Goal: Communication & Community: Answer question/provide support

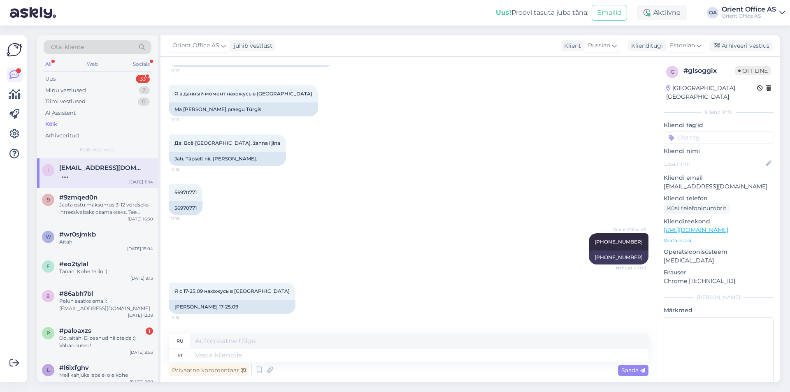
scroll to position [2374, 0]
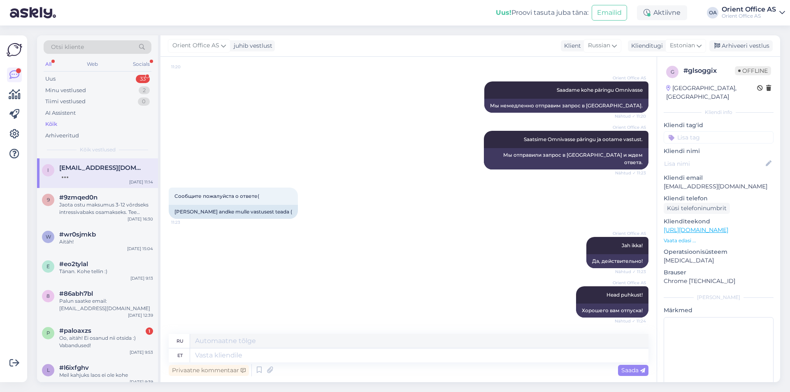
click at [331, 100] on div "Orient Office AS Saadame kohe päringu Omnivasse Nähtud ✓ 11:20 Мы немедленно от…" at bounding box center [409, 96] width 480 height 49
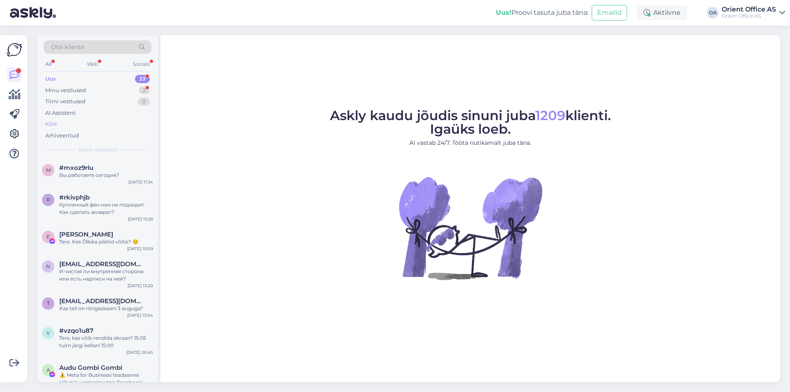
click at [72, 123] on div "Kõik" at bounding box center [98, 125] width 108 height 12
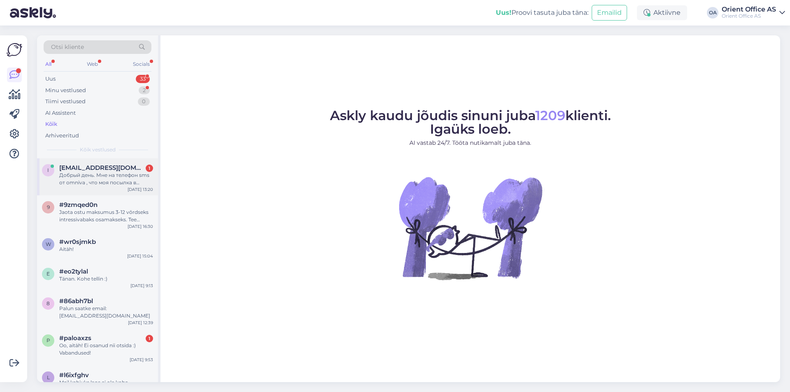
click at [135, 173] on div "Добрый день. Мне на телефон sms от omniva , что моя посылка в автомате. Что все…" at bounding box center [106, 179] width 94 height 15
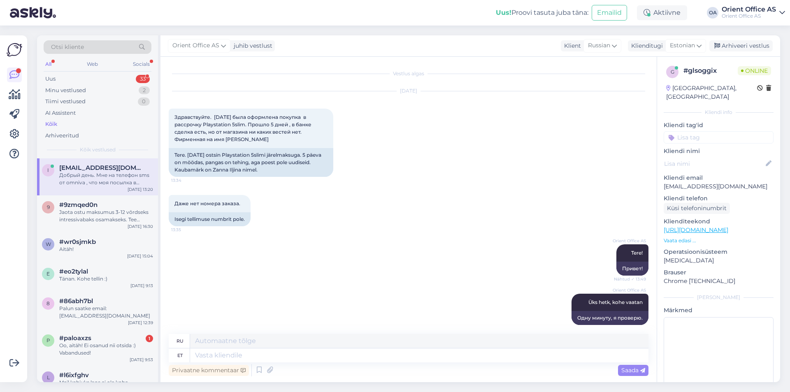
scroll to position [2438, 0]
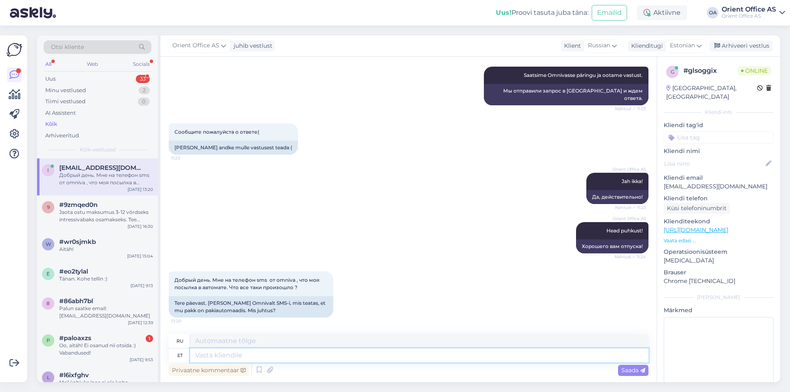
drag, startPoint x: 325, startPoint y: 360, endPoint x: 319, endPoint y: 361, distance: 5.4
click at [324, 360] on textarea at bounding box center [419, 356] width 459 height 14
click at [319, 361] on textarea at bounding box center [419, 356] width 459 height 14
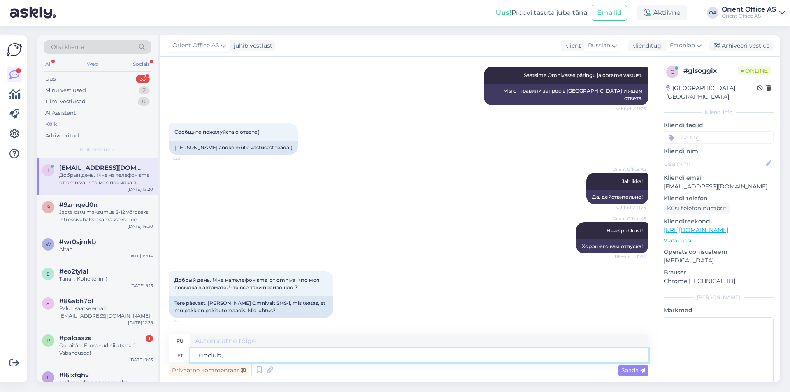
type textarea "Tundub, e"
type textarea "Кажется,"
type textarea "Tundub, et"
type textarea "Кажется, что"
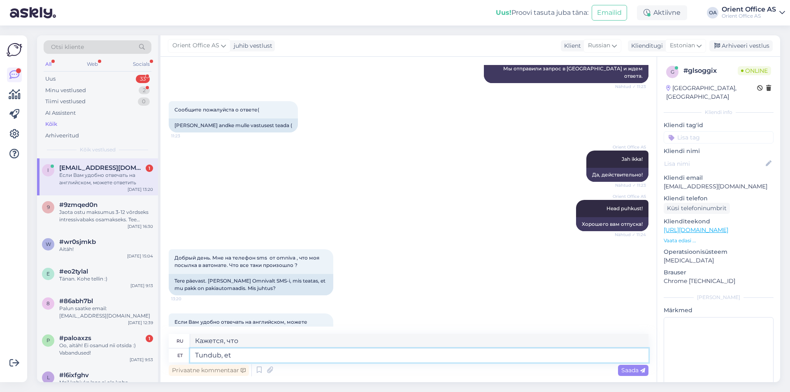
scroll to position [2495, 0]
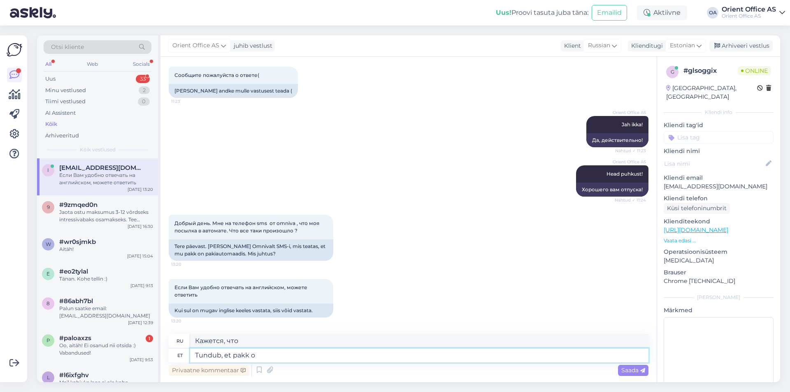
type textarea "Tundub, et pakk on"
type textarea "Кажется, что пакет"
type textarea "Tundub, et pakk on sii"
type textarea "Кажется, что пакет тогда"
type textarea "Tundub, et pakk o"
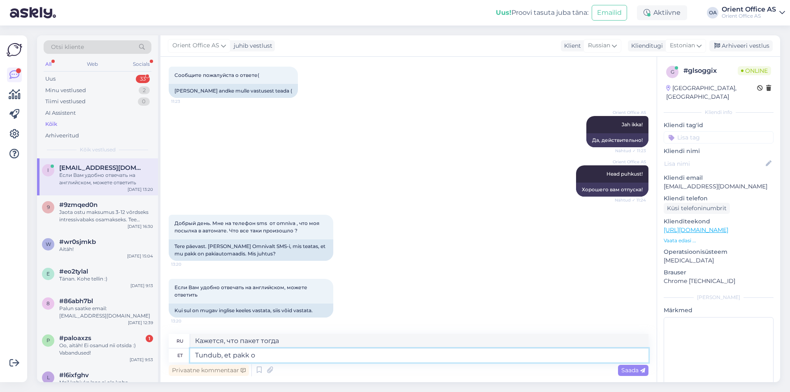
type textarea "Кажется, что пакет"
type textarea "Tundub, et"
type textarea "Кажется, что"
type textarea "Tundub, et pakk o"
type textarea "Кажется, что пакет"
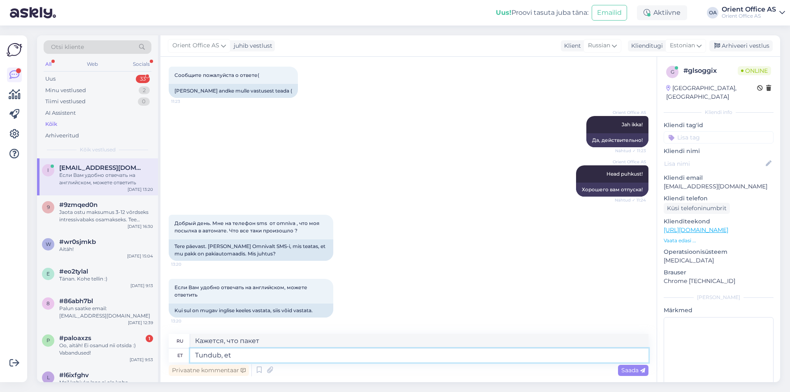
type textarea "Tundub, et s"
type textarea "Кажется, что"
type textarea "Tundub, et süsteem nä"
type textarea "Кажется, что система"
type textarea "Tundub, et süsteem nätias"
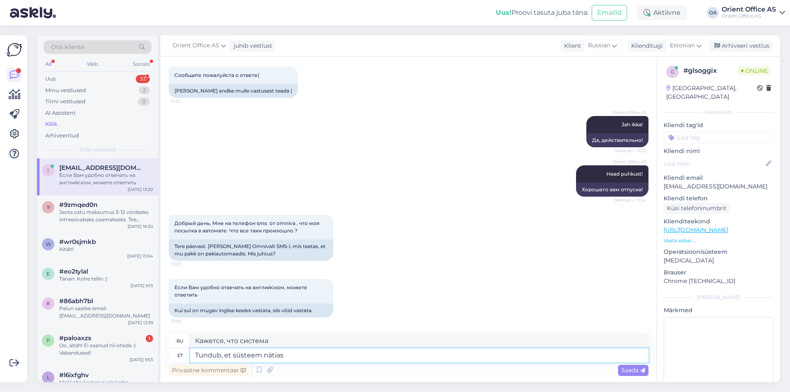
type textarea "Система, похоже, работает нормально."
type textarea "Tundub, et süsteem näitas val"
type textarea "Кажется, система показала"
type textarea "Tundub, et süsteem näitas valesti,"
type textarea "Похоже, система показала неверно,"
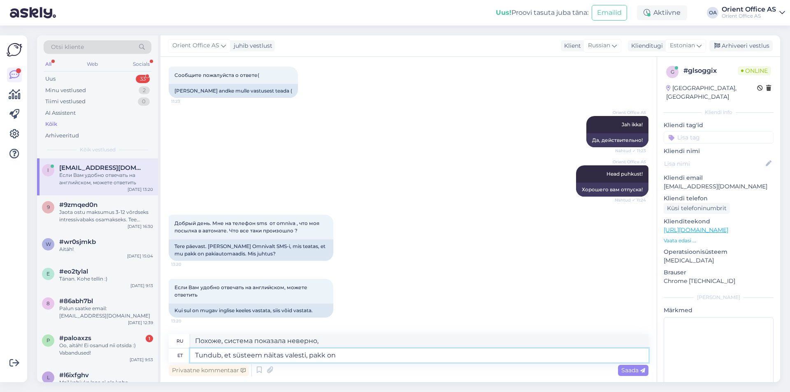
type textarea "Tundub, et süsteem näitas valesti, pakk on"
type textarea "Похоже, система неправильно отобразила, что пакет"
type textarea "Tundub, et süsteem näitas valesti, pakk on ikkagi pak"
type textarea "Похоже, система показала ошибку, посылка все еще там."
type textarea "Tundub, et süsteem näitas valesti, pakk on ikkagi pakiautomaadis T"
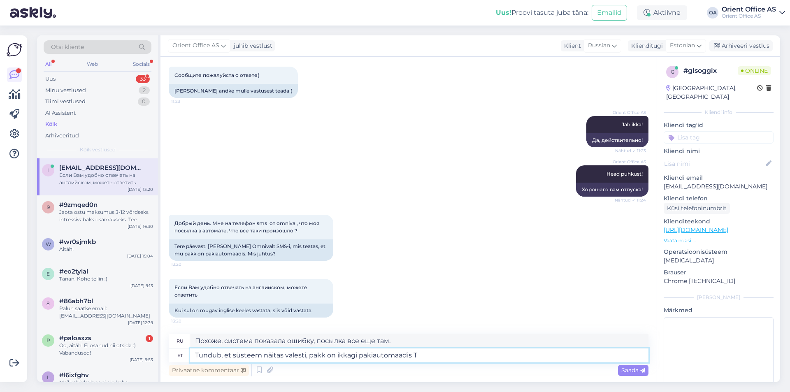
type textarea "Похоже, система выдала ошибку, посылка все еще находится в пакомате."
type textarea "Tundub, et süsteem näitas valesti, pakk on ikkagi pakiautomaadis Teid oo"
type textarea "Видимо, система неправильно отобразила информацию, посылка все еще находится в …"
type textarea "Tundub, et süsteem näitas valesti, pakk on ikkagi pakiautomaadis Teid ootamas."
type textarea "Похоже, система неправильно отобразила информацию, посылка все еще ждет вас в п…"
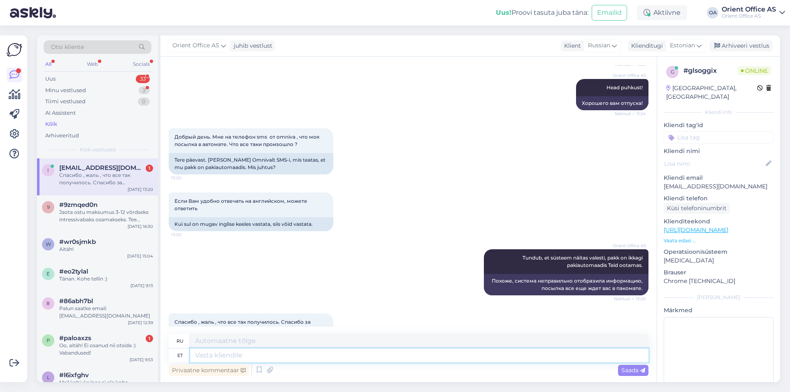
scroll to position [2616, 0]
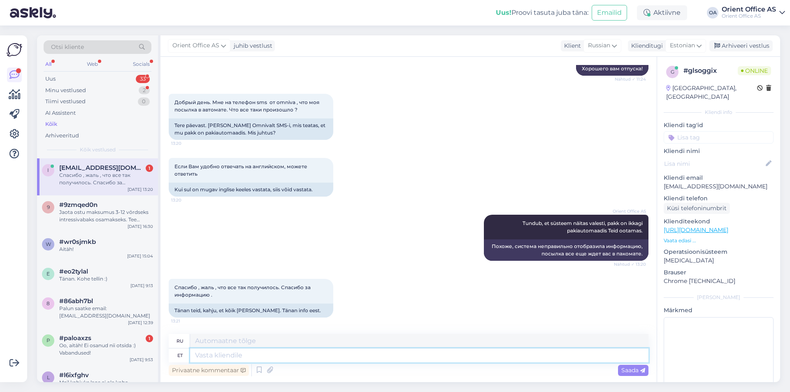
click at [229, 356] on textarea at bounding box center [419, 356] width 459 height 14
type textarea "Täname! ja"
type textarea "Спасибо!"
type textarea "Täname! ja va"
type textarea "Спасибо! и"
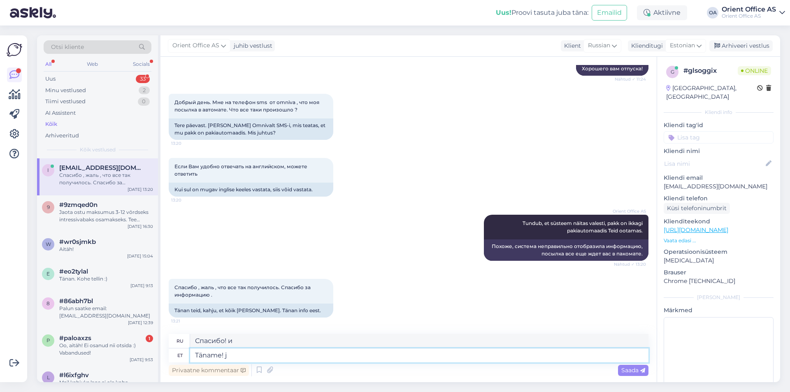
type textarea "Täname!"
type textarea "Спасибо!"
type textarea "Täname! Ja va"
type textarea "Спасибо! И"
type textarea "Täname! Ja vabandame vä"
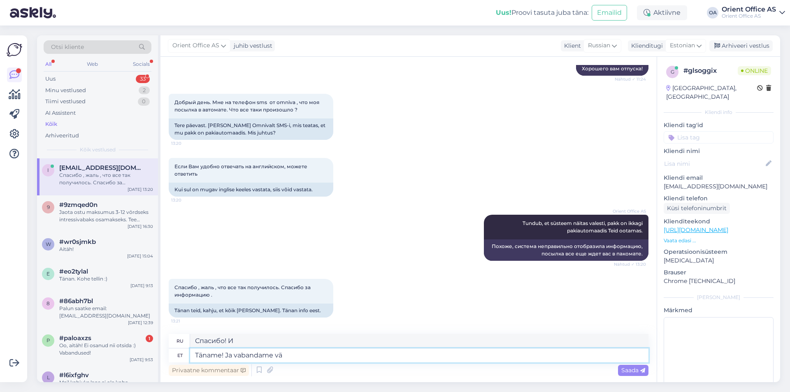
type textarea "Спасибо! И приносим извинения."
type textarea "Täname! Ja vabandame väikesae h"
type textarea "Спасибо! И извините за маленькую пилу."
type textarea "Täname! Ja vabandame väikese h"
type textarea "Спасибо! И извините за небольшой"
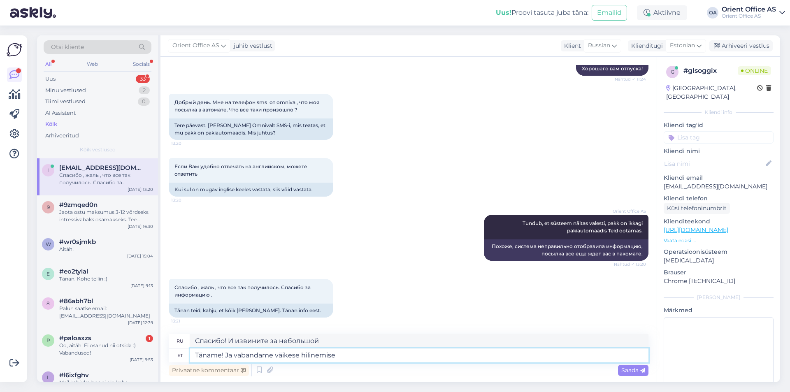
type textarea "Täname! Ja vabandame väikese hilinemise e"
type textarea "Спасибо! И извините за небольшую задержку."
type textarea "Täname! Ja vabandame väikese hilinemise eest!"
type textarea "Спасибо! И приносим извинения за небольшую задержку!"
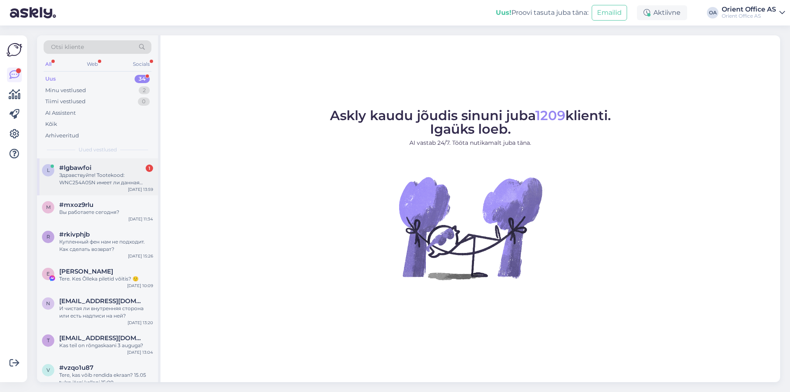
click at [112, 179] on div "Здравствуйте! Tootekood: WNC254A0SN имеет ли данная модель функцию доброса бель…" at bounding box center [106, 179] width 94 height 15
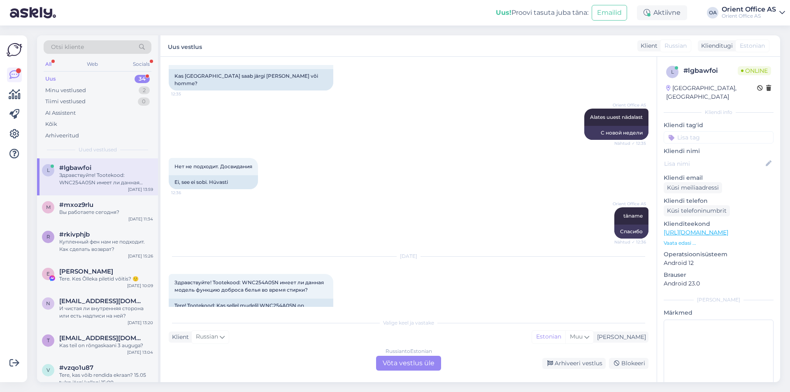
click at [403, 359] on div "Russian to Estonian Võta vestlus üle" at bounding box center [408, 363] width 65 height 15
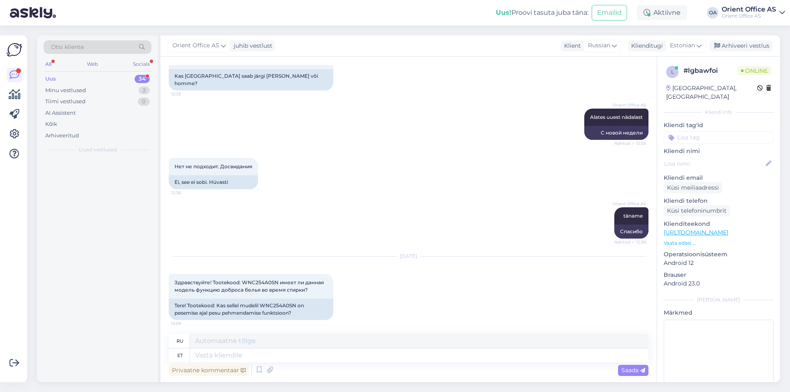
scroll to position [682, 0]
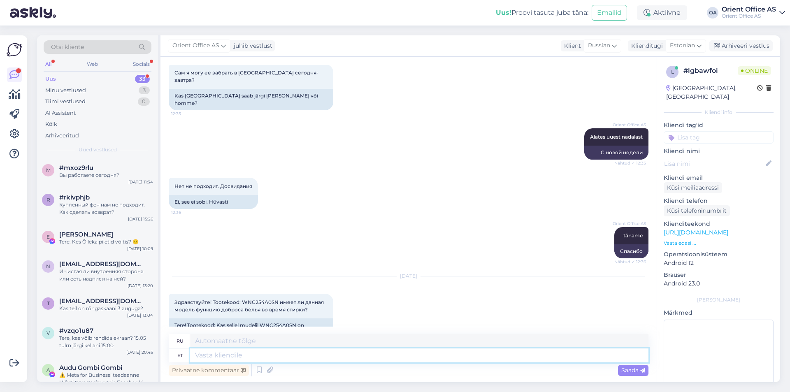
click at [271, 354] on textarea at bounding box center [419, 356] width 459 height 14
click at [233, 354] on textarea at bounding box center [419, 356] width 459 height 14
type textarea "Tere!"
type textarea "Привет!"
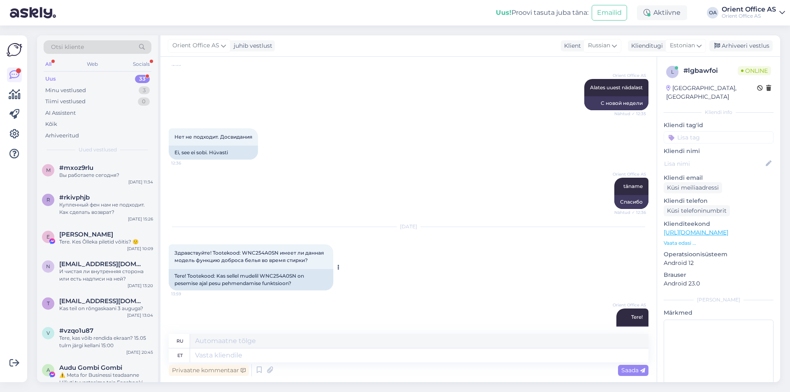
click at [287, 269] on div "Tere! Tootekood: Kas sellel mudelil WNC254A0SN on pesemise ajal pesu pehmendami…" at bounding box center [251, 279] width 165 height 21
copy div "Tere! Tootekood: Kas sellel mudelil WNC254A0SN on pesemise ajal pesu pehmendami…"
click at [218, 352] on textarea at bounding box center [419, 356] width 459 height 14
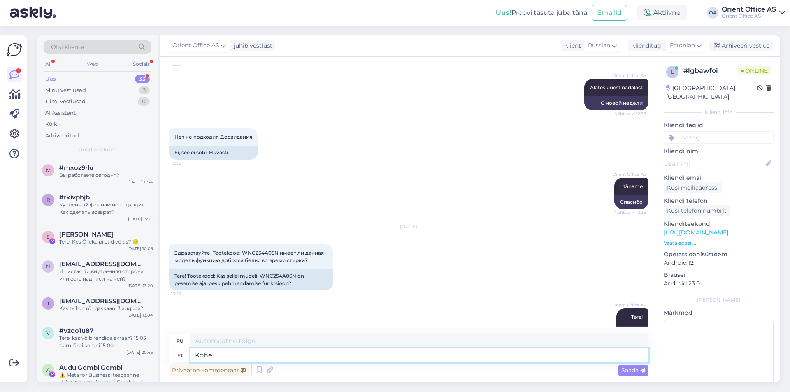
type textarea "Kohe t"
type textarea "Немедленно"
type textarea "Kohe täpsustame"
type textarea "Мы немедленно внесем ясность."
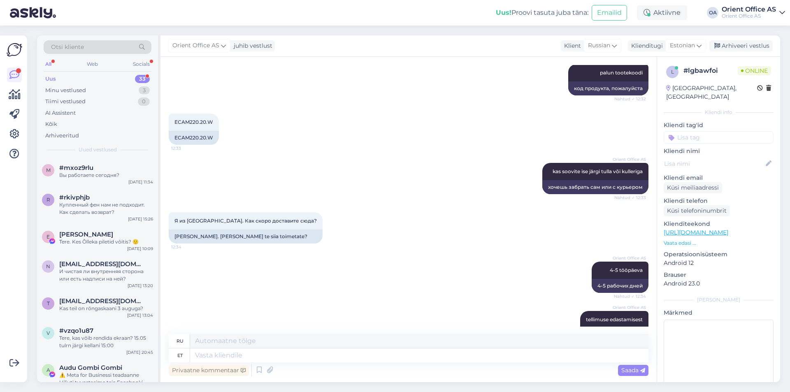
scroll to position [781, 0]
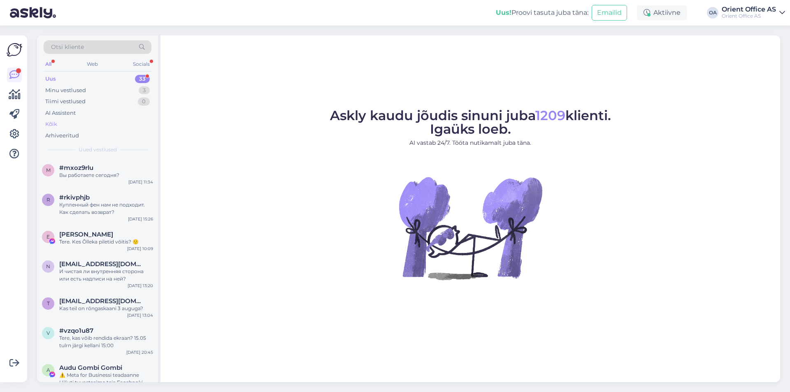
click at [61, 123] on div "Kõik" at bounding box center [98, 125] width 108 height 12
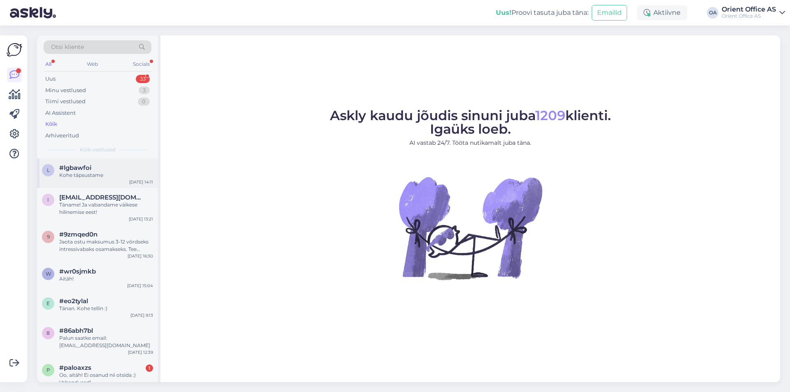
click at [96, 171] on div "#lgbawfoi" at bounding box center [106, 167] width 94 height 7
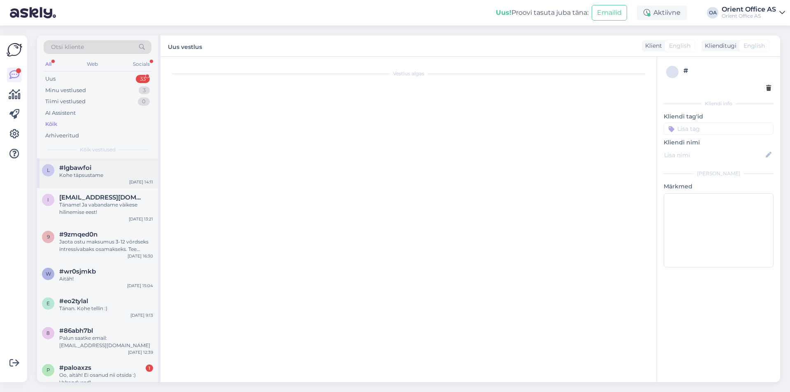
scroll to position [781, 0]
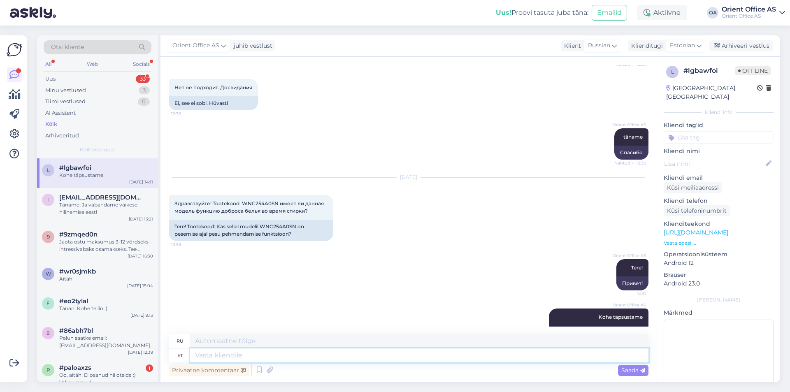
click at [242, 354] on textarea at bounding box center [419, 356] width 459 height 14
paste textarea "Mõtlete pesupehmendi automaatset doseerimist?"
type textarea "Mõtlete pesupehmendi automaatset doseerimist?"
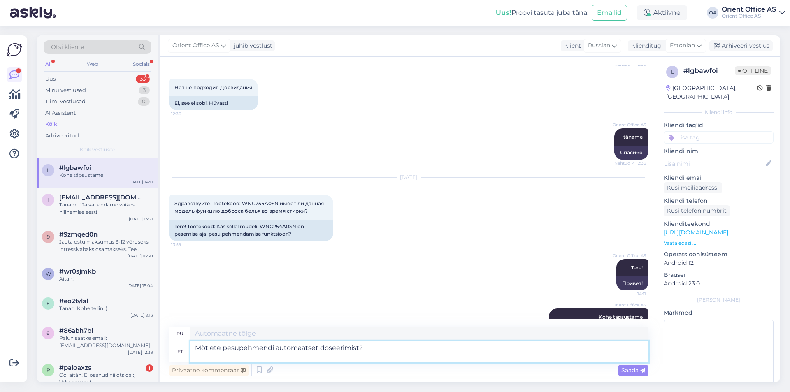
type textarea "Вы думаете об автоматической дозировке кондиционера для белья?"
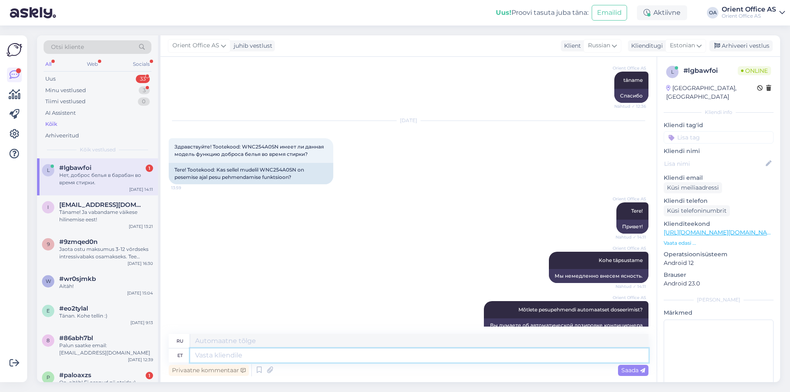
scroll to position [887, 0]
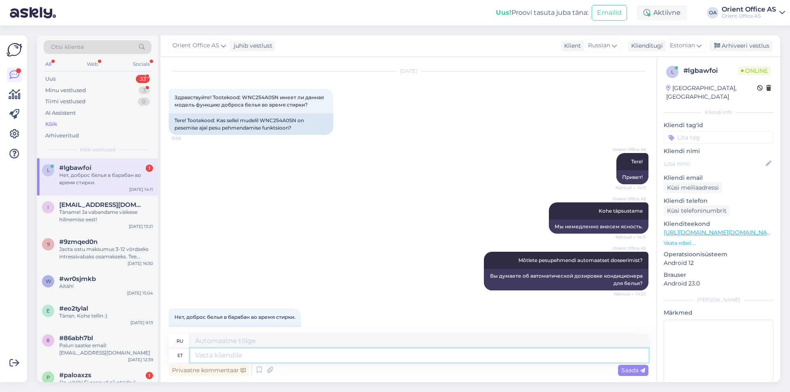
click at [238, 356] on textarea at bounding box center [419, 356] width 459 height 14
click at [247, 326] on div "Ei, pesu lisamine trumlisse pesemise ajal." at bounding box center [235, 333] width 133 height 14
drag, startPoint x: 247, startPoint y: 311, endPoint x: 253, endPoint y: 308, distance: 6.9
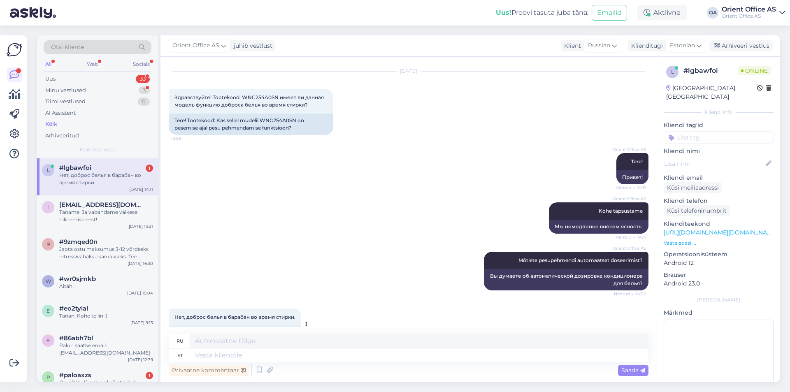
click at [247, 326] on div "Ei, pesu lisamine trumlisse pesemise ajal." at bounding box center [235, 333] width 133 height 14
copy div "Ei, pesu lisamine trumlisse pesemise ajal."
click at [430, 219] on div "Orient Office AS Kohe täpsustame Nähtud ✓ 14:11 Мы немедленно внесем ясность." at bounding box center [409, 218] width 480 height 49
drag, startPoint x: 106, startPoint y: 204, endPoint x: 108, endPoint y: 180, distance: 23.9
click at [106, 201] on div "[EMAIL_ADDRESS][DOMAIN_NAME]" at bounding box center [106, 204] width 94 height 7
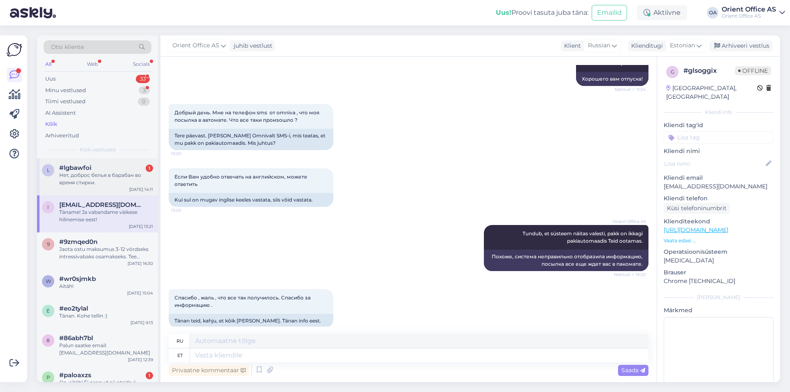
click at [108, 180] on div "Нет, доброс белья в барабан во время стирки." at bounding box center [106, 179] width 94 height 15
